Goal: Task Accomplishment & Management: Use online tool/utility

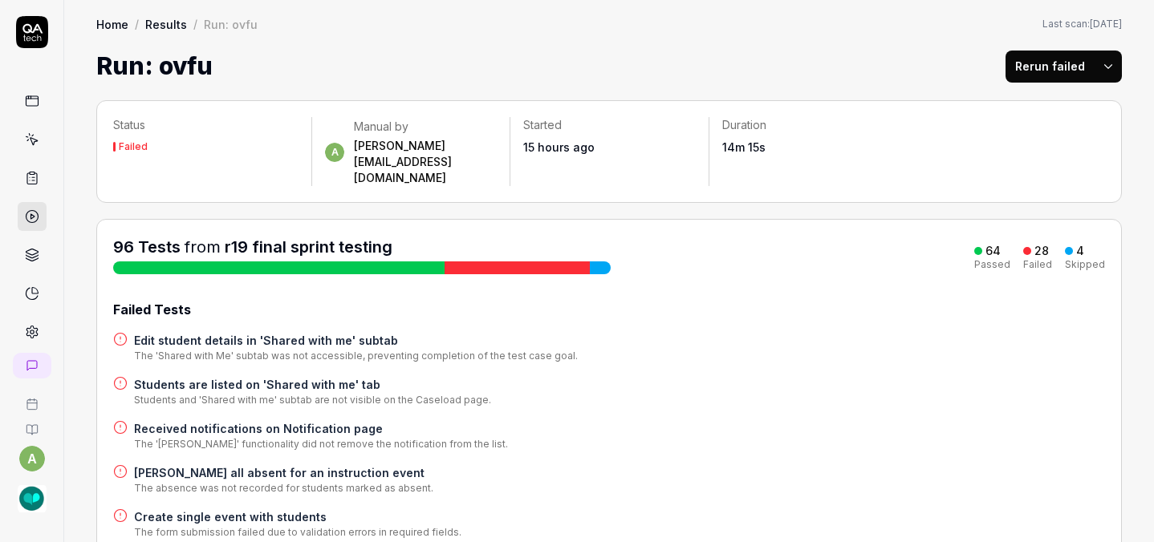
click at [723, 10] on div "Home / Results / Run: ovfu Home / Results / Run: ovfu Last scan: [DATE] Run: ov…" at bounding box center [608, 42] width 1089 height 84
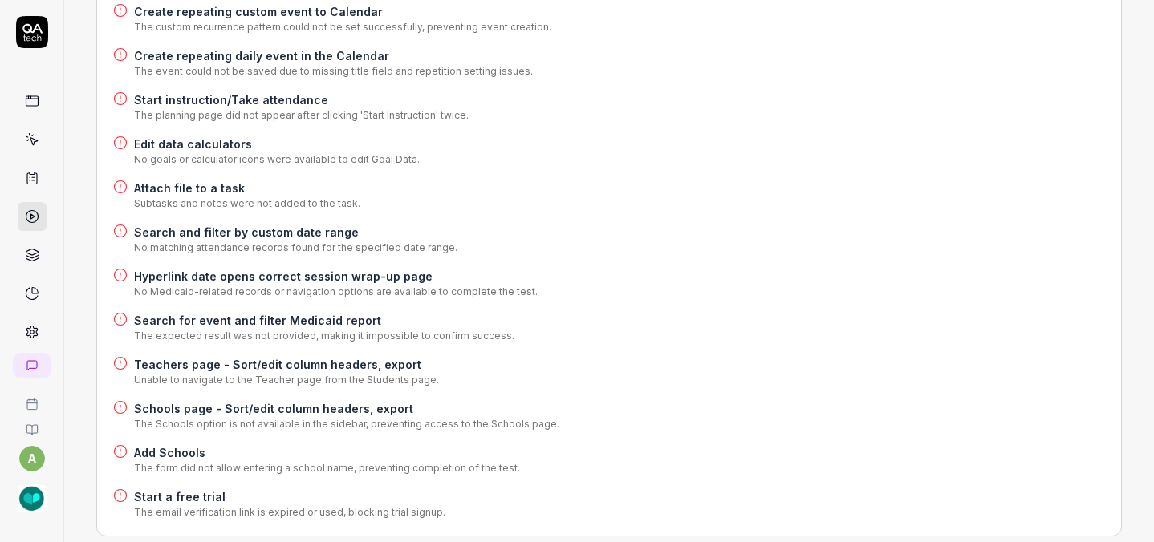
scroll to position [1036, 0]
click at [134, 443] on h4 "Add Schools" at bounding box center [327, 451] width 386 height 17
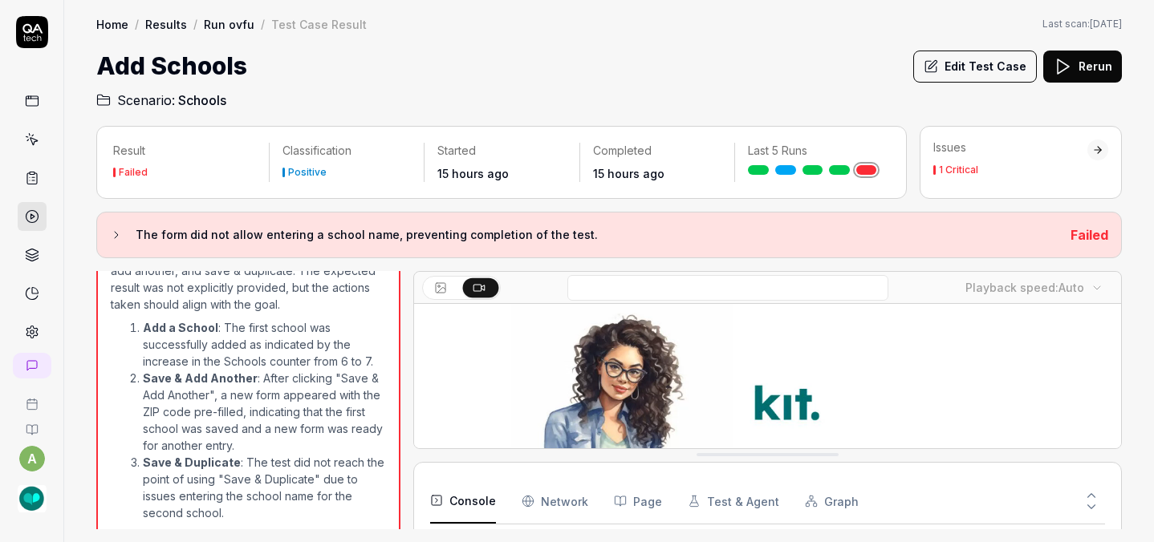
click at [996, 51] on button "Edit Test Case" at bounding box center [975, 67] width 124 height 32
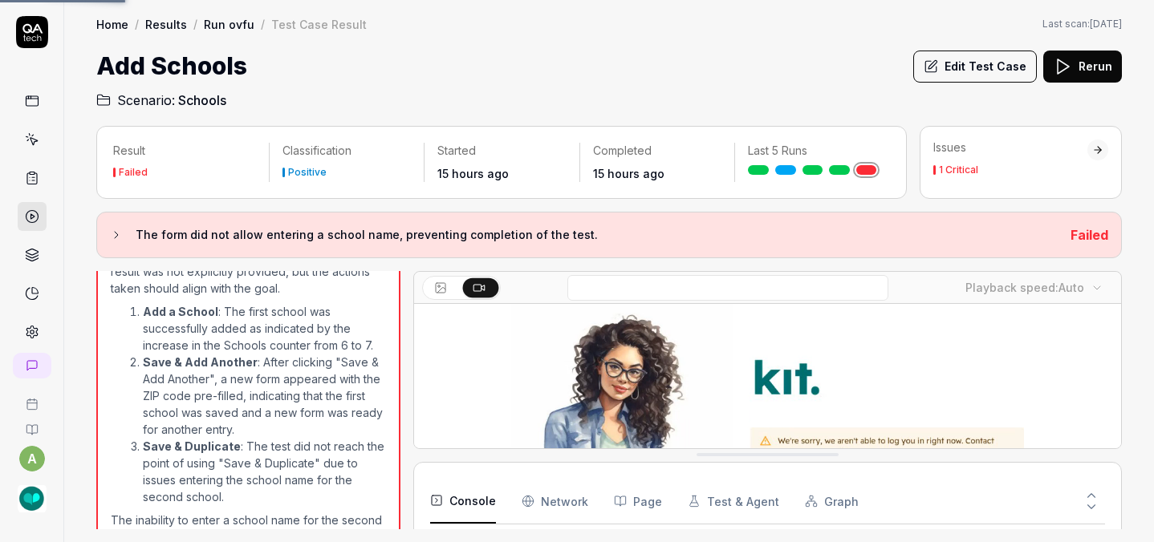
scroll to position [39, 0]
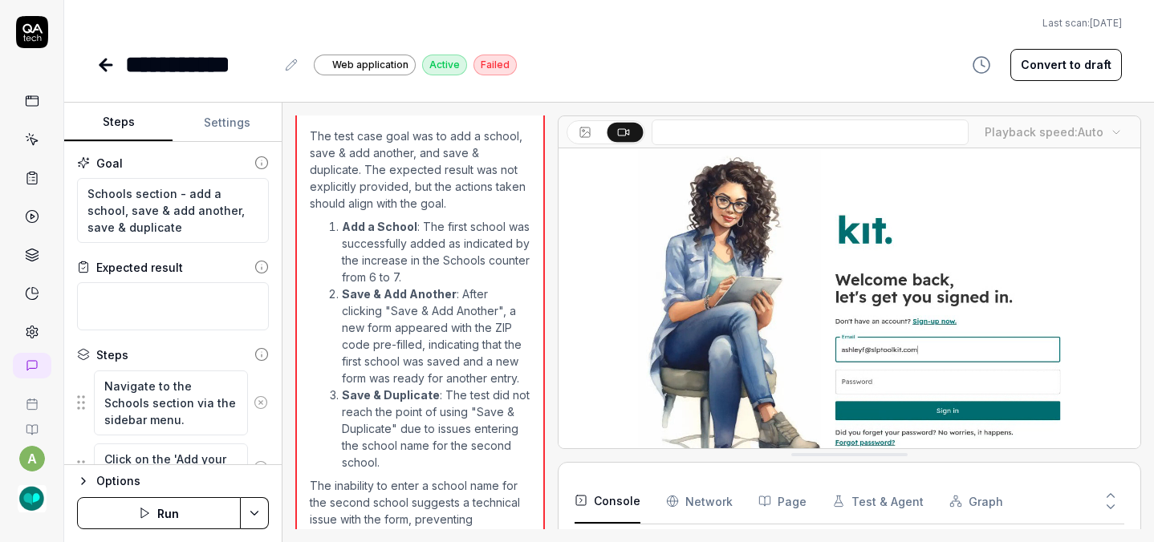
scroll to position [1016, 0]
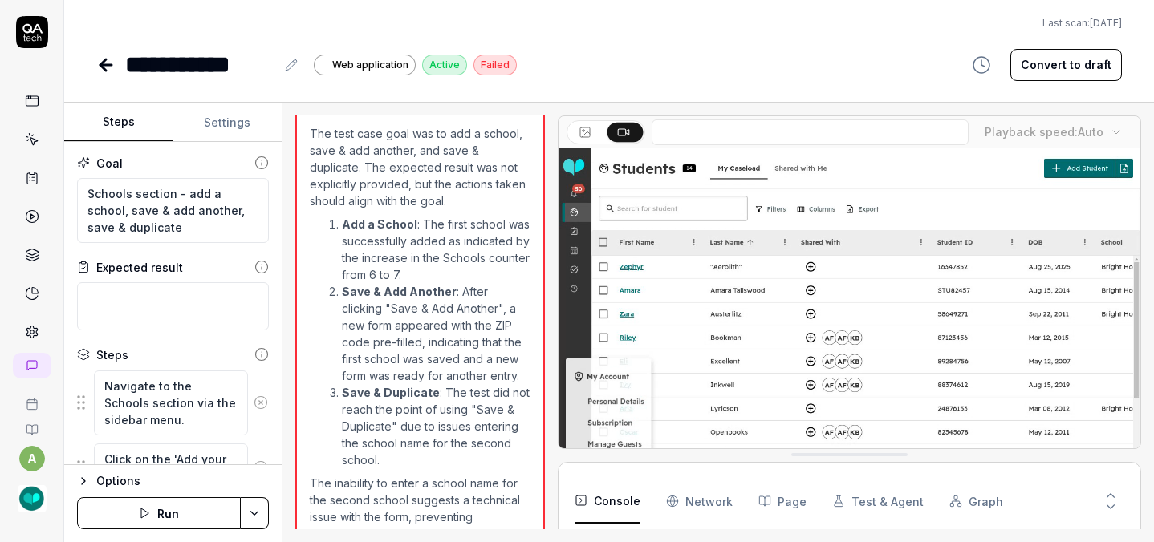
click at [1052, 49] on button "Convert to draft" at bounding box center [1066, 65] width 112 height 32
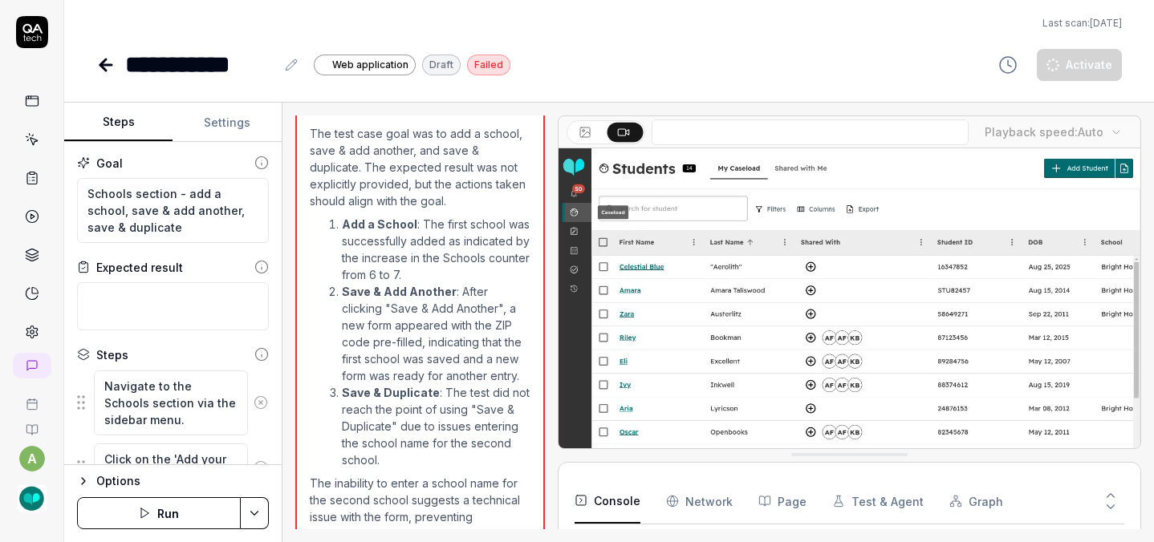
type textarea "*"
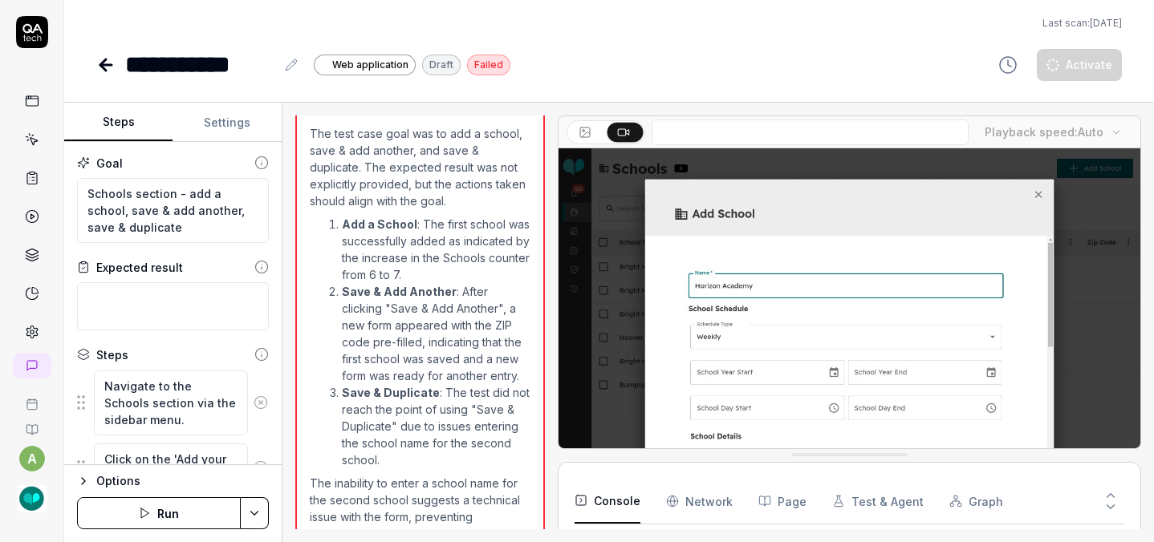
click at [96, 55] on icon at bounding box center [105, 64] width 19 height 19
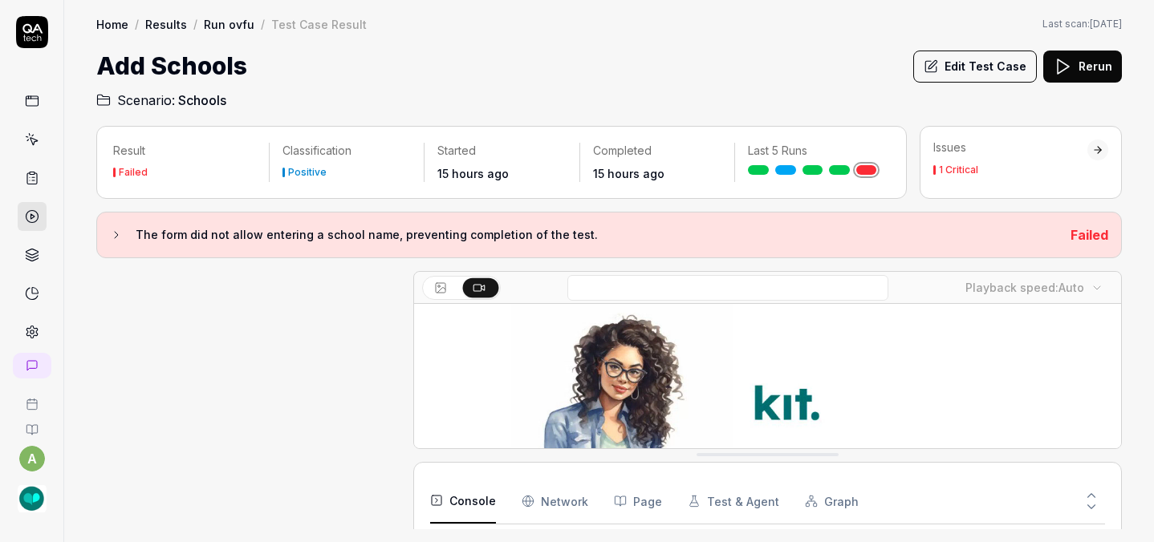
scroll to position [1016, 0]
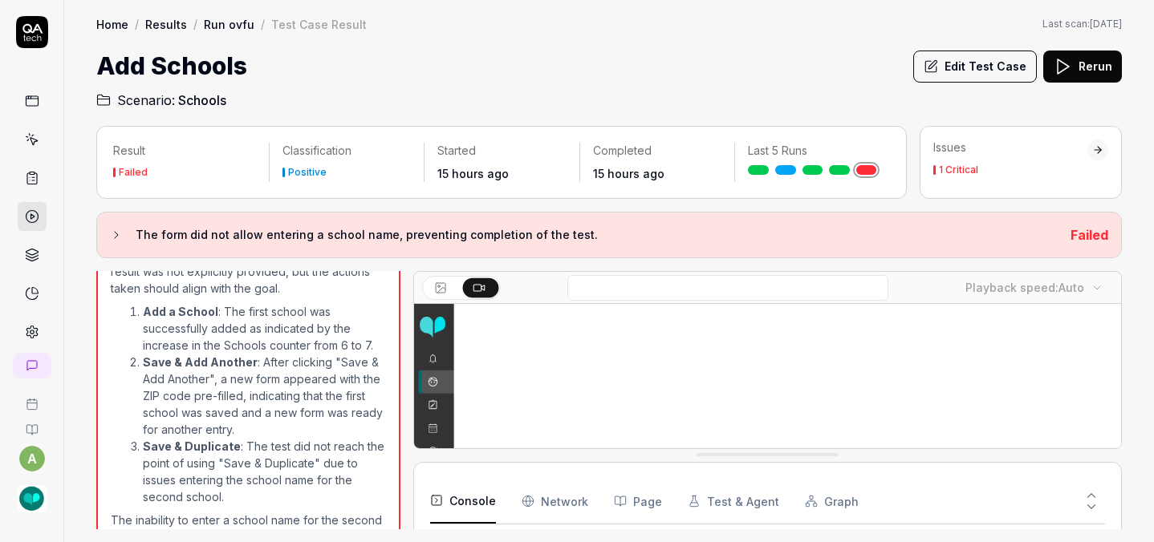
click at [176, 165] on div "Failed" at bounding box center [184, 173] width 143 height 16
